Goal: Task Accomplishment & Management: Use online tool/utility

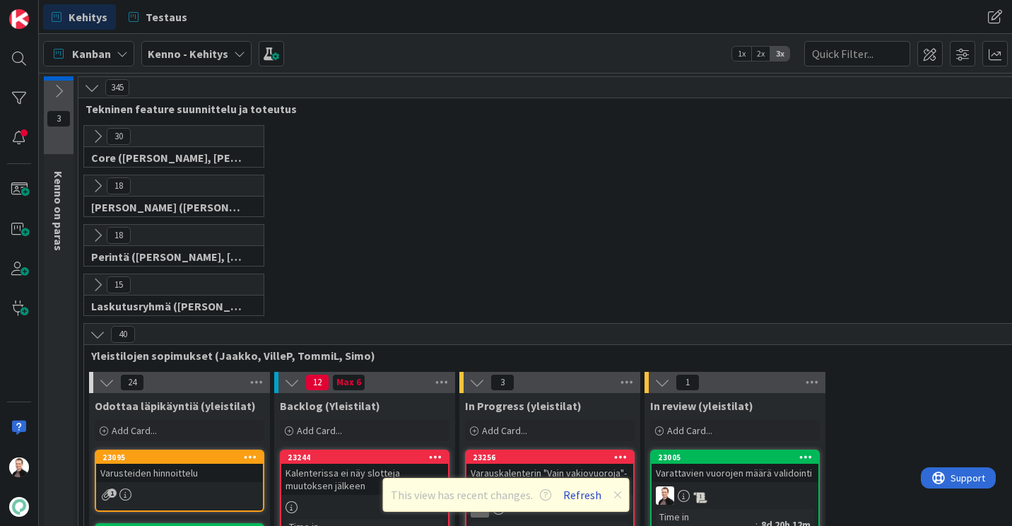
click at [577, 495] on button "Refresh" at bounding box center [582, 494] width 48 height 18
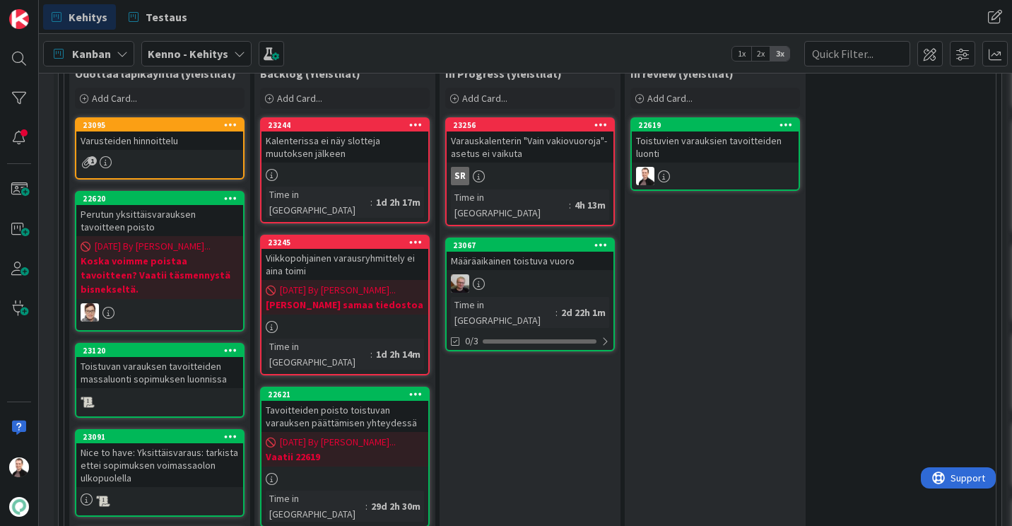
scroll to position [332, 18]
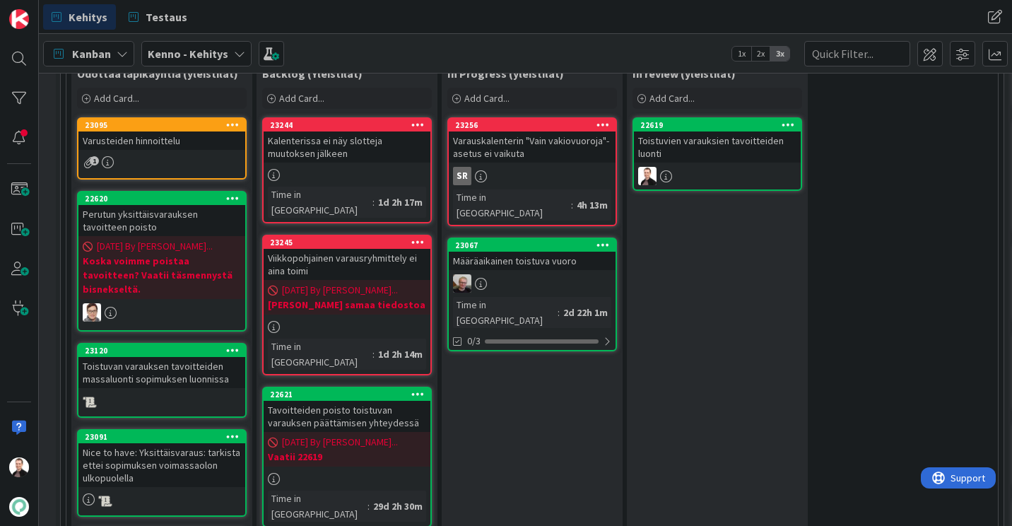
click at [324, 401] on div "Tavoitteiden poisto toistuvan varauksen päättämisen yhteydessä" at bounding box center [347, 416] width 167 height 31
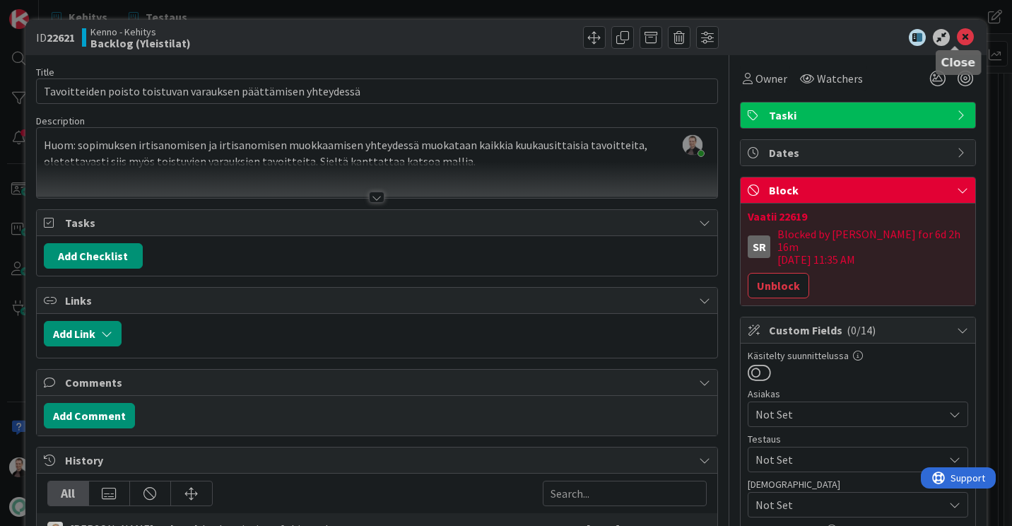
click at [957, 40] on icon at bounding box center [965, 37] width 17 height 17
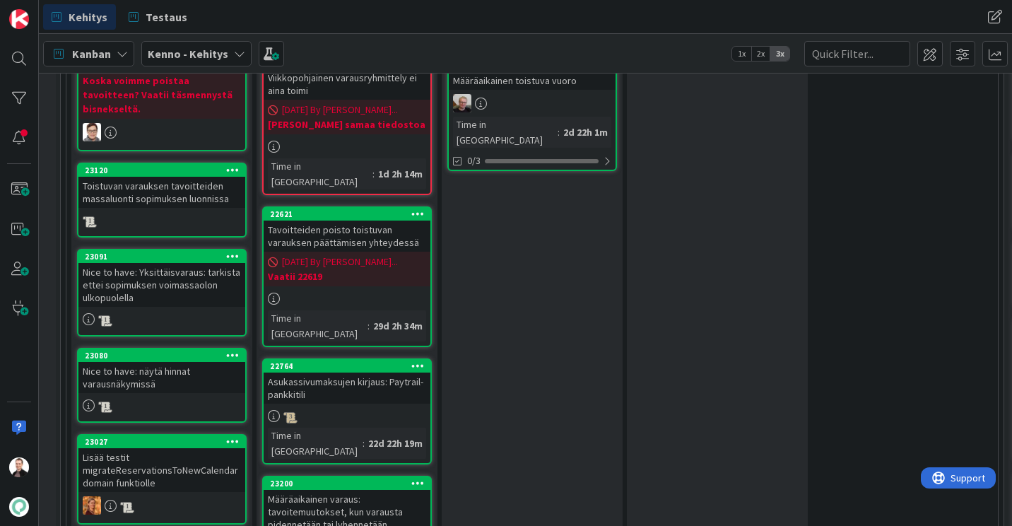
scroll to position [303, 18]
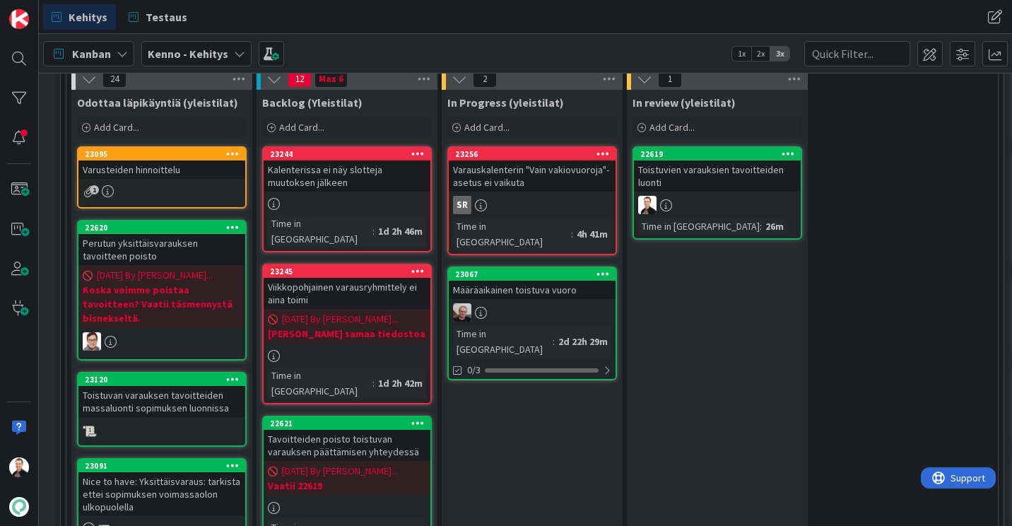
click at [313, 430] on div "Tavoitteiden poisto toistuvan varauksen päättämisen yhteydessä" at bounding box center [347, 445] width 167 height 31
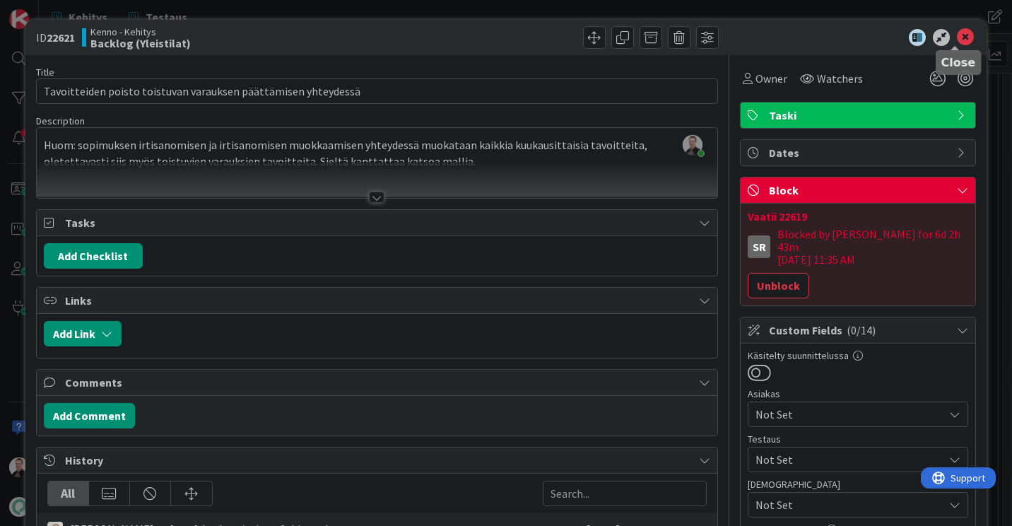
click at [957, 41] on icon at bounding box center [965, 37] width 17 height 17
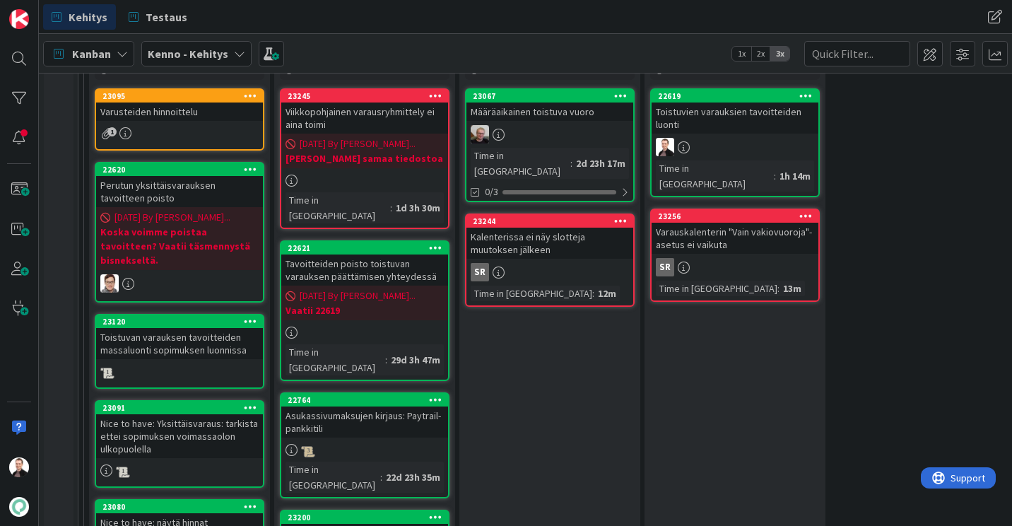
scroll to position [360, 0]
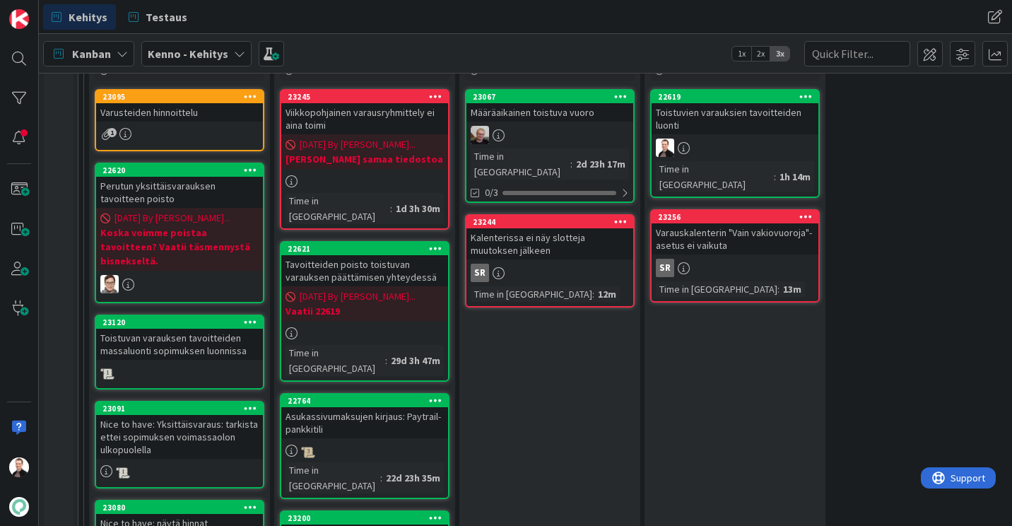
click at [341, 289] on span "[DATE] By [PERSON_NAME]..." at bounding box center [358, 296] width 116 height 15
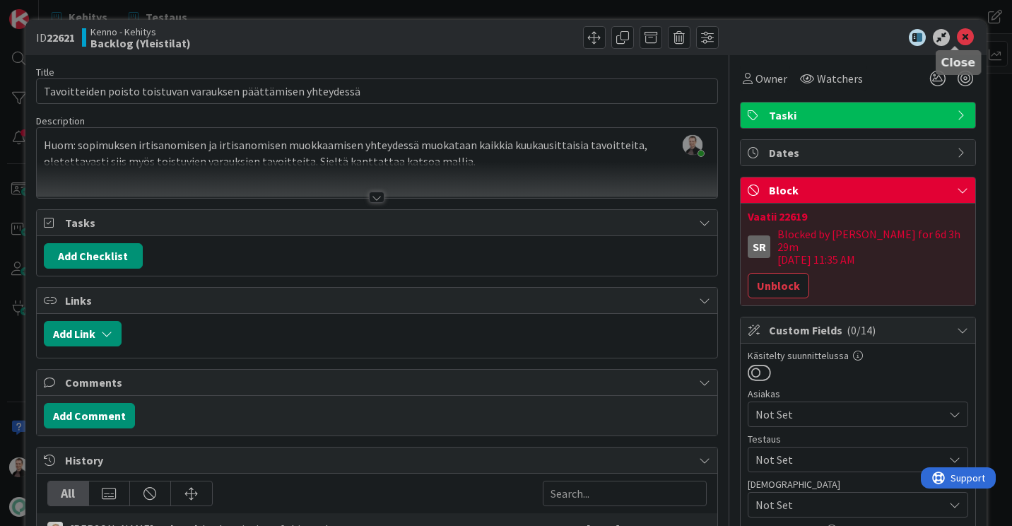
click at [957, 34] on icon at bounding box center [965, 37] width 17 height 17
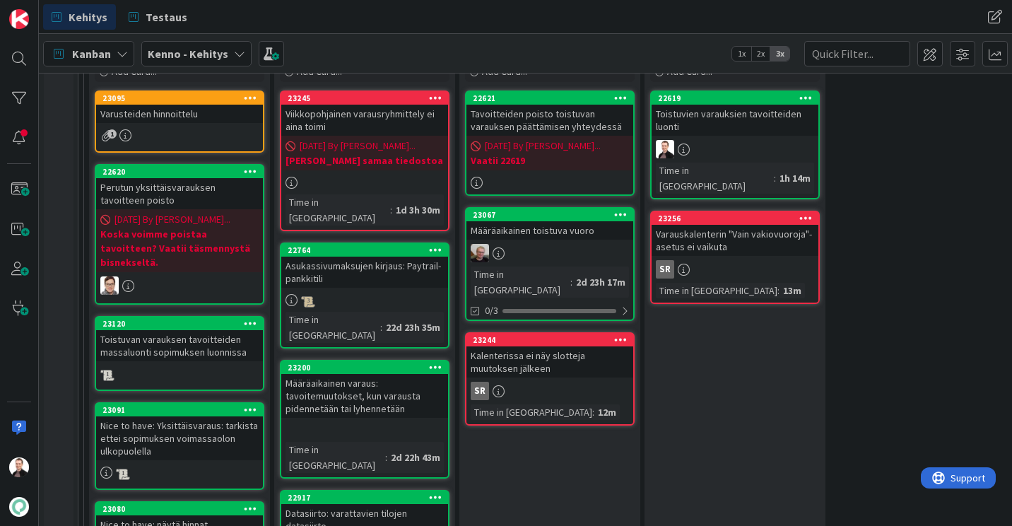
scroll to position [358, 0]
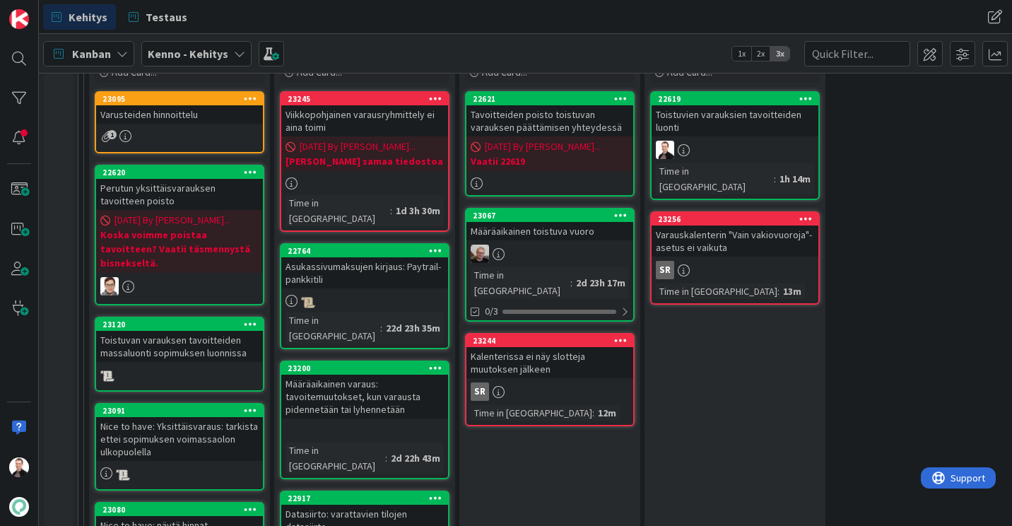
click at [553, 151] on span "[DATE] By [PERSON_NAME]..." at bounding box center [543, 146] width 116 height 15
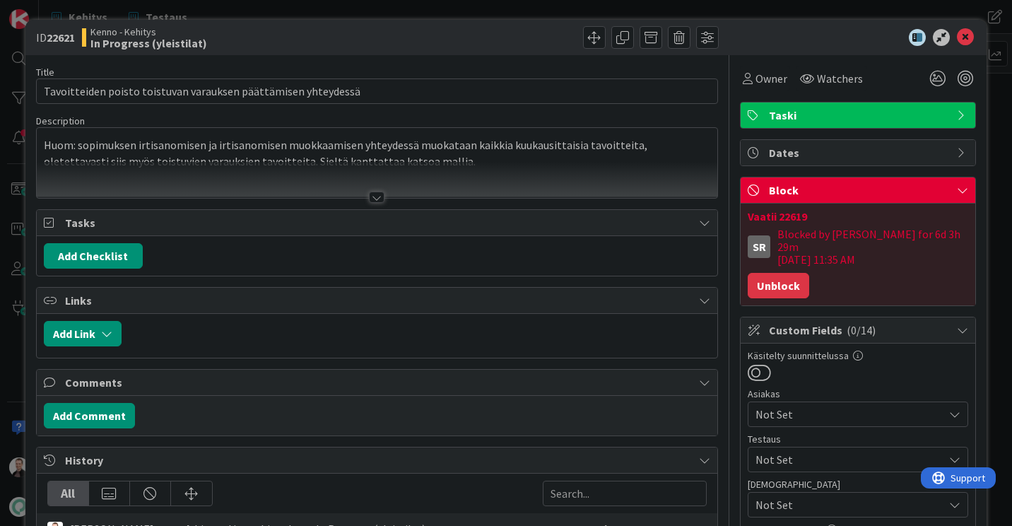
click at [771, 273] on button "Unblock" at bounding box center [778, 285] width 61 height 25
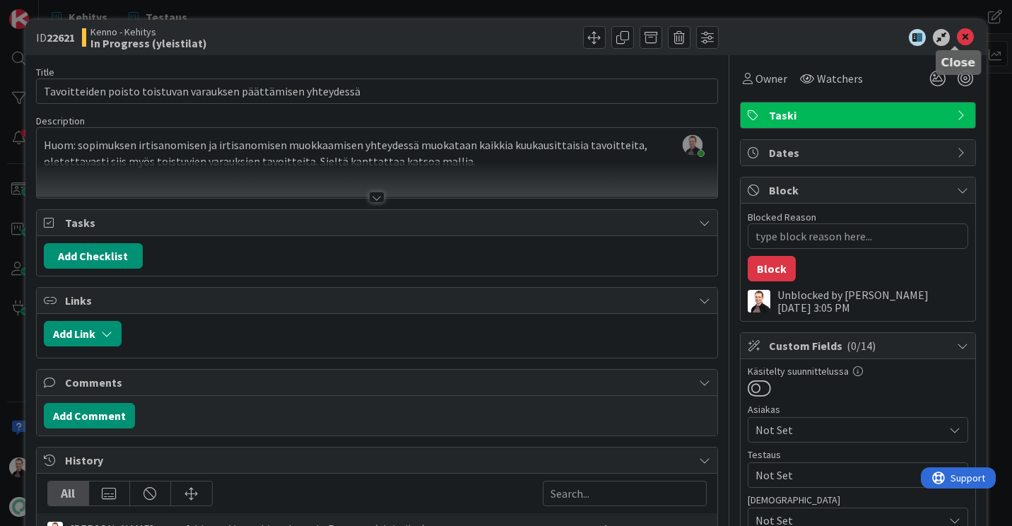
click at [957, 33] on icon at bounding box center [965, 37] width 17 height 17
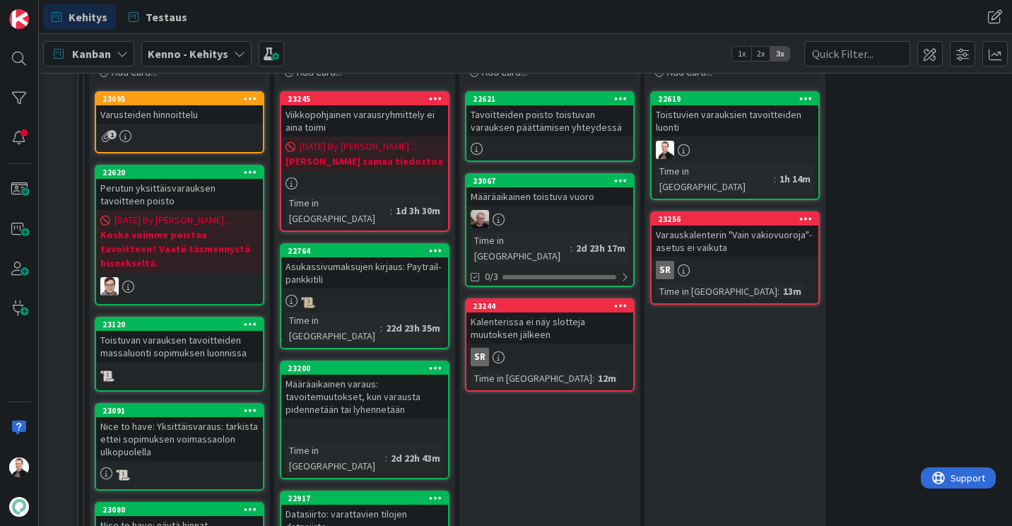
click at [548, 136] on div "Tavoitteiden poisto toistuvan varauksen päättämisen yhteydessä" at bounding box center [549, 120] width 167 height 31
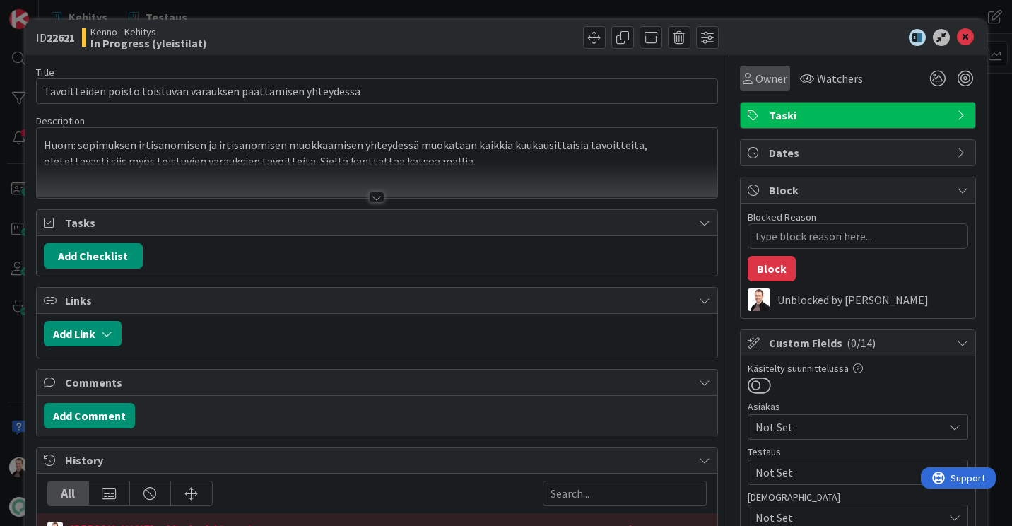
click at [740, 90] on div "Owner" at bounding box center [765, 78] width 50 height 25
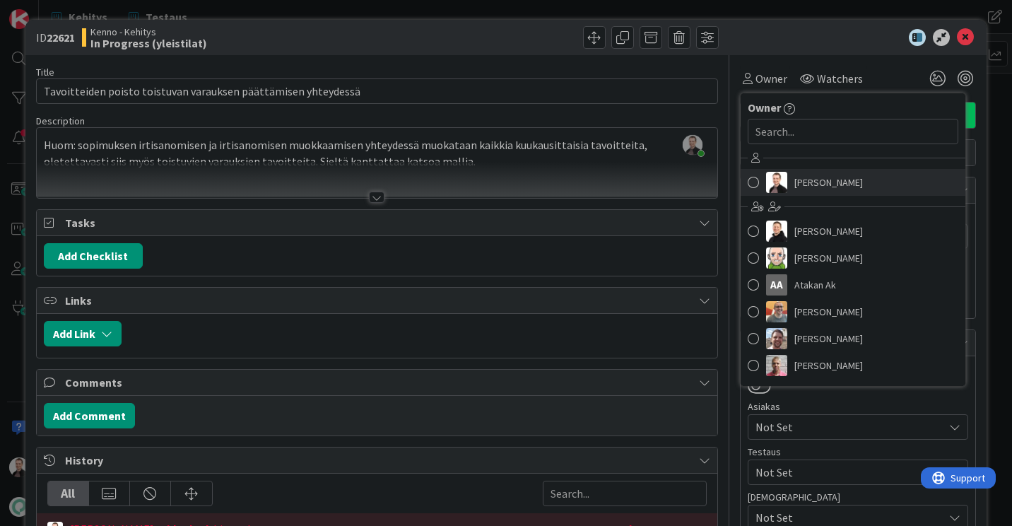
click at [774, 179] on img at bounding box center [776, 182] width 21 height 21
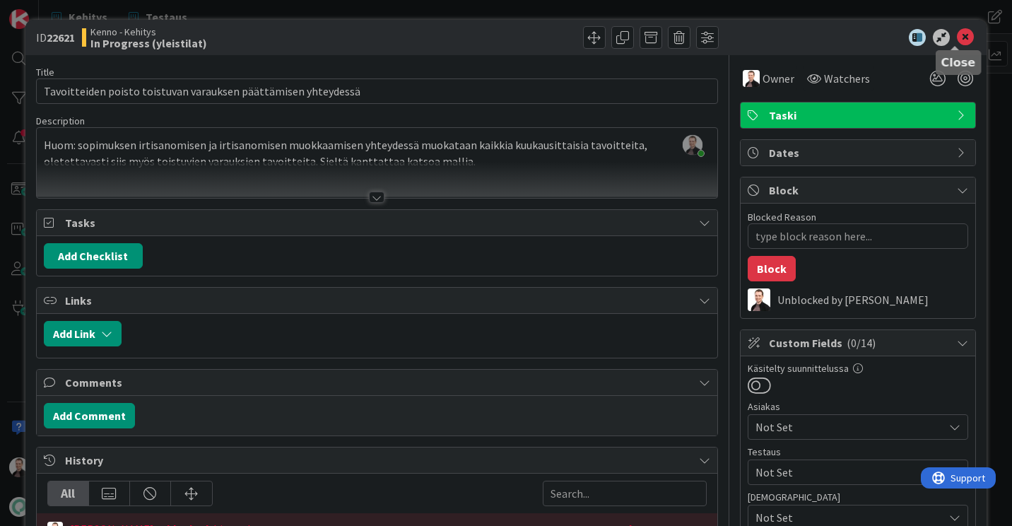
click at [957, 35] on icon at bounding box center [965, 37] width 17 height 17
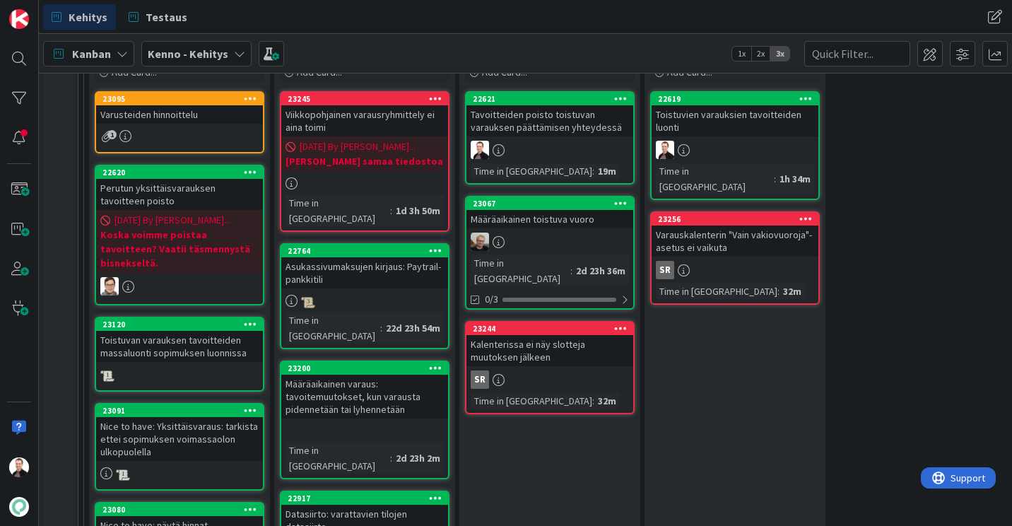
click at [535, 119] on div "Tavoitteiden poisto toistuvan varauksen päättämisen yhteydessä" at bounding box center [549, 120] width 167 height 31
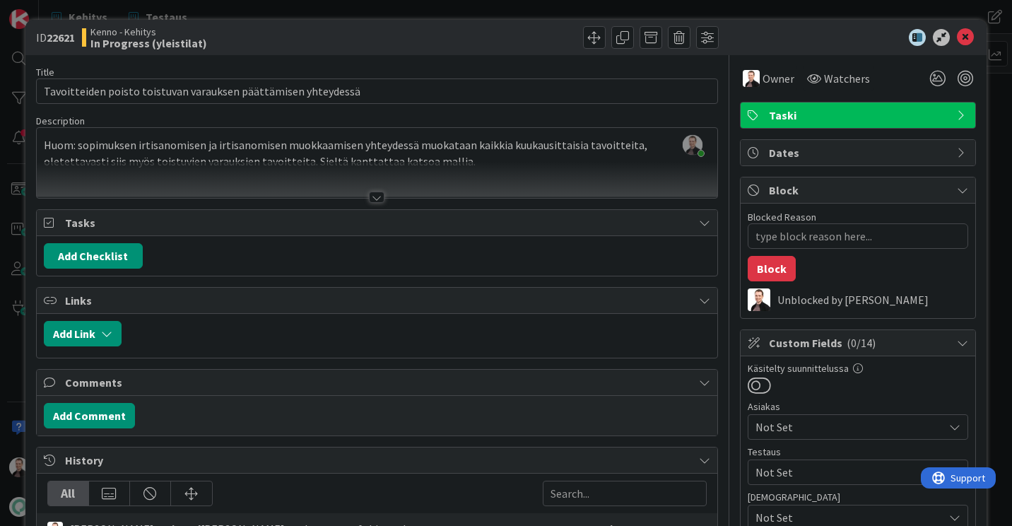
type textarea "x"
